Goal: Ask a question: Seek information or help from site administrators or community

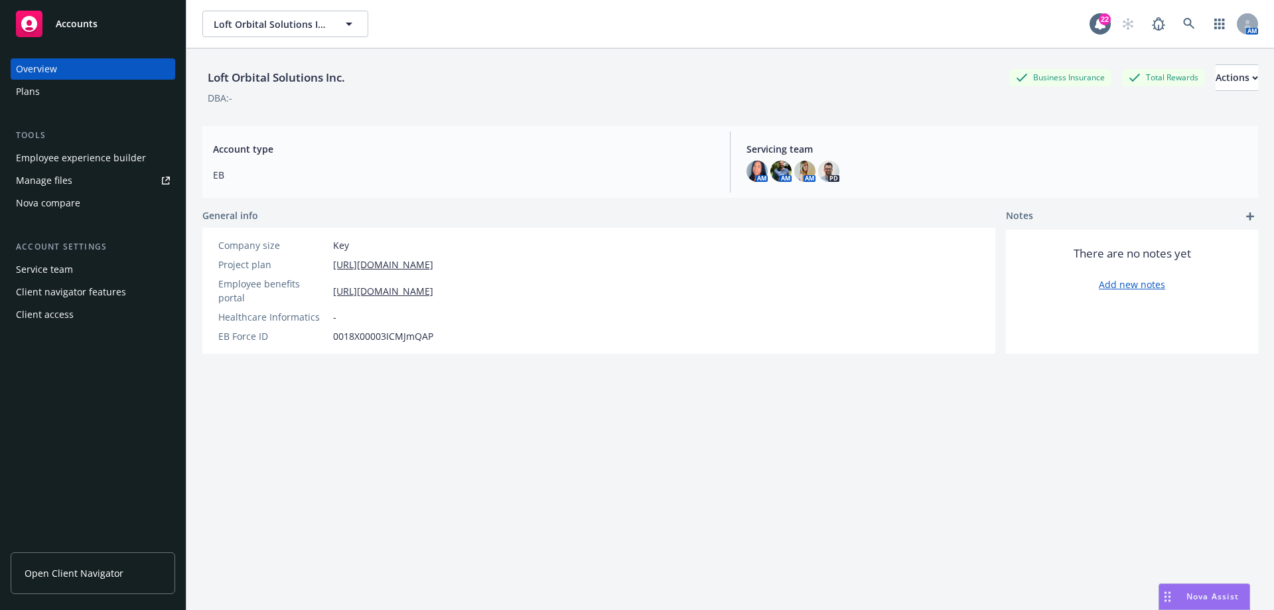
click at [1197, 587] on div "Nova Assist" at bounding box center [1204, 596] width 90 height 25
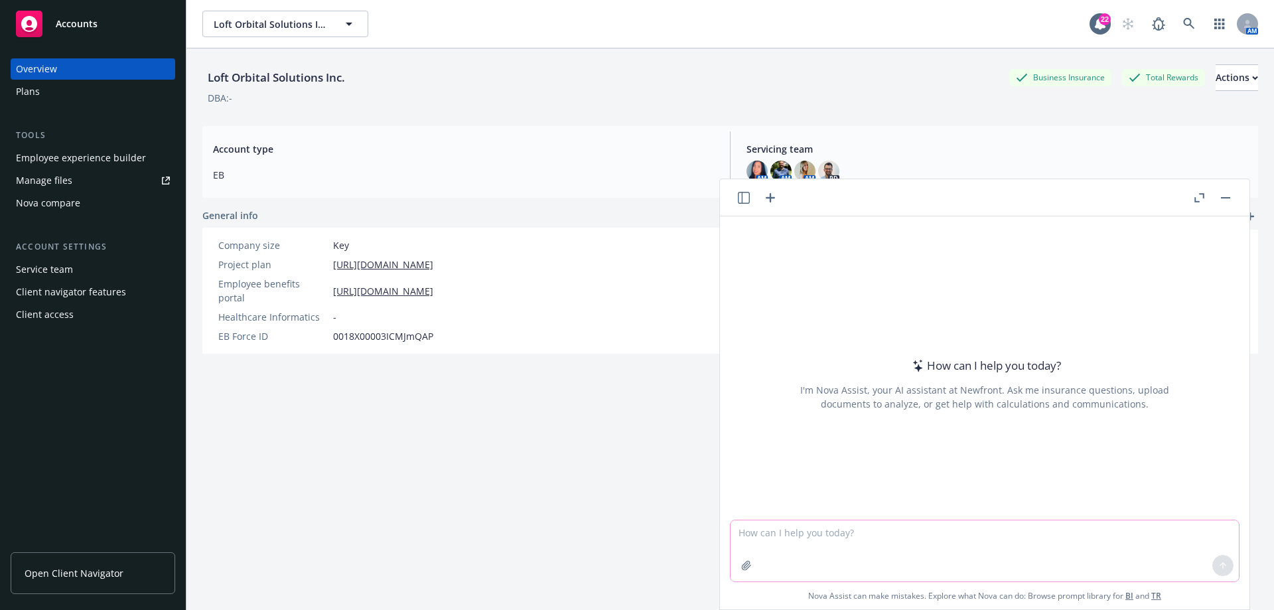
click at [758, 540] on textarea at bounding box center [985, 550] width 508 height 61
type textarea "what is the percentage increase from 47.40 to 48.53"
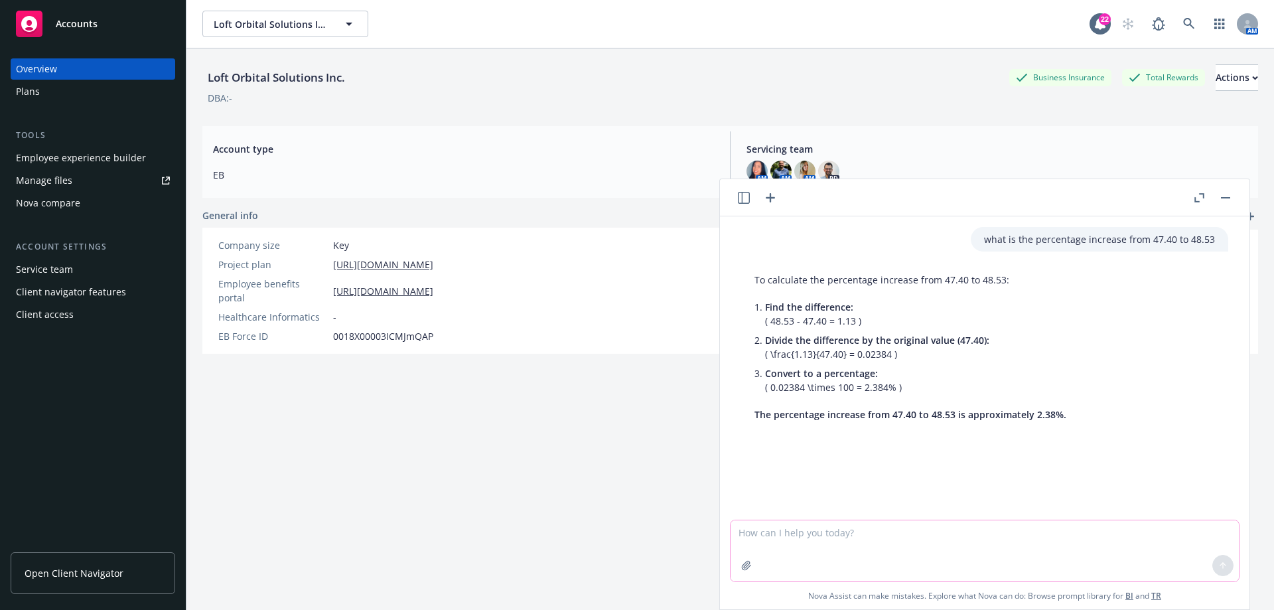
click at [758, 540] on textarea at bounding box center [985, 550] width 508 height 61
drag, startPoint x: 978, startPoint y: 236, endPoint x: 1209, endPoint y: 227, distance: 230.5
click at [1209, 227] on div "what is the percentage increase from 47.40 to 48.53" at bounding box center [1100, 239] width 258 height 25
copy p "what is the percentage increase from 47.40 to 48.53"
click at [861, 533] on textarea at bounding box center [985, 550] width 508 height 61
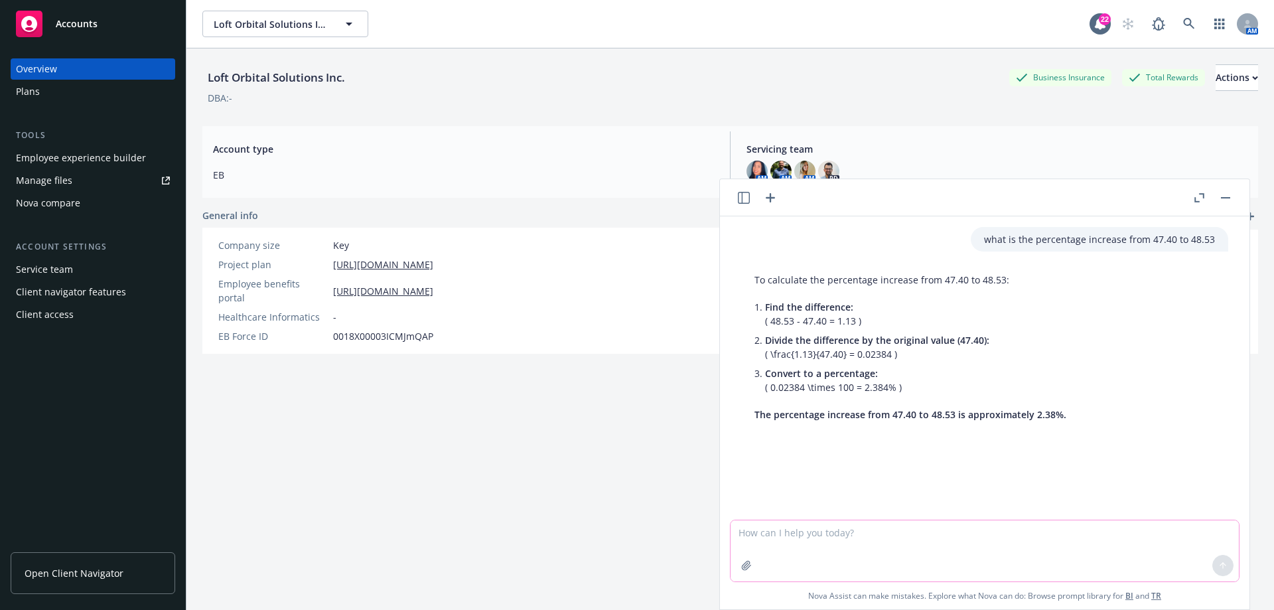
paste textarea "what is the percentage increase from 47.40 to 48.53"
drag, startPoint x: 959, startPoint y: 530, endPoint x: 934, endPoint y: 526, distance: 24.9
click at [934, 526] on textarea "what is the percentage increase from 94.52 to 48.53" at bounding box center [985, 550] width 508 height 62
type textarea "what is the percentage increase from 94.52 to 96.72"
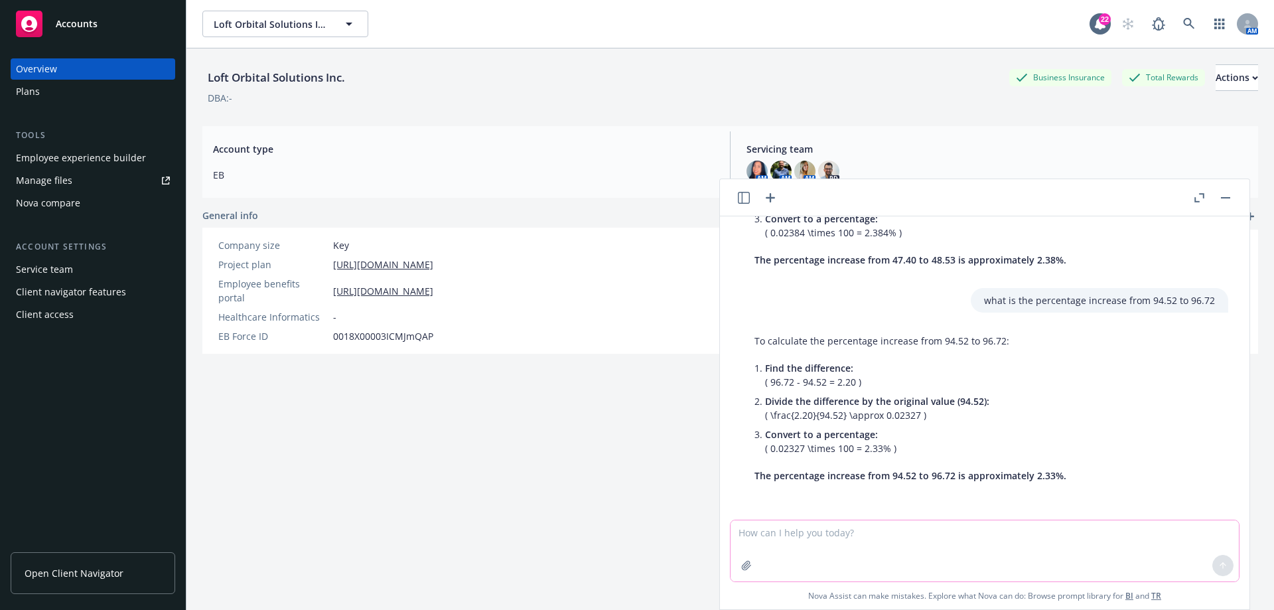
scroll to position [88, 0]
